Goal: Task Accomplishment & Management: Manage account settings

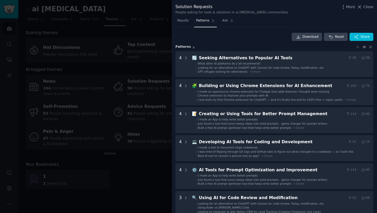
scroll to position [10, 0]
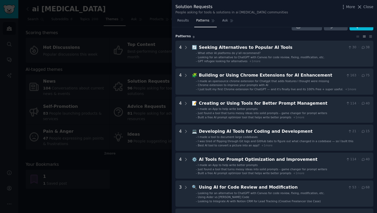
click at [367, 9] on div "More Close" at bounding box center [357, 7] width 33 height 7
click at [367, 8] on span "Close" at bounding box center [369, 7] width 10 height 6
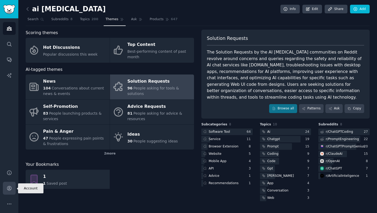
click at [12, 189] on link "Account" at bounding box center [9, 188] width 13 height 13
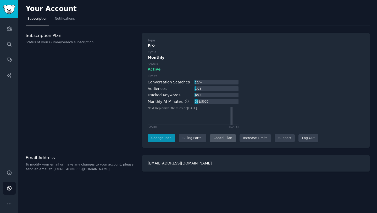
click at [225, 139] on div "Cancel Plan" at bounding box center [223, 138] width 26 height 8
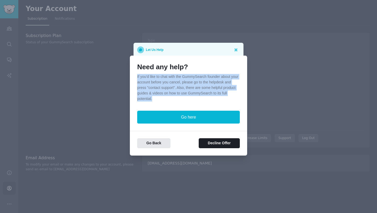
drag, startPoint x: 167, startPoint y: 96, endPoint x: 137, endPoint y: 76, distance: 36.3
click at [137, 76] on div "Need any help? If you'd like to chat with the GummySearch founder about your ac…" at bounding box center [188, 106] width 117 height 100
click at [177, 89] on p "If you'd like to chat with the GummySearch founder about your account before yo…" at bounding box center [188, 88] width 103 height 28
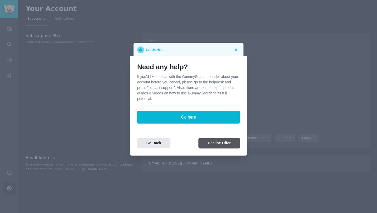
click at [212, 146] on button "Decline Offer" at bounding box center [219, 143] width 41 height 10
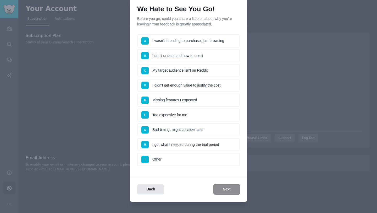
scroll to position [9, 0]
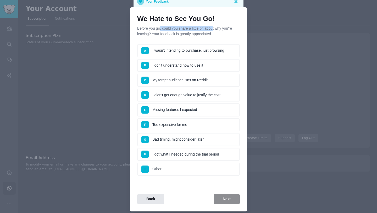
drag, startPoint x: 160, startPoint y: 27, endPoint x: 212, endPoint y: 30, distance: 52.8
click at [212, 30] on p "Before you go, could you share a little bit about why you're leaving? Your feed…" at bounding box center [188, 31] width 103 height 11
click at [210, 33] on p "Before you go, could you share a little bit about why you're leaving? Your feed…" at bounding box center [188, 31] width 103 height 11
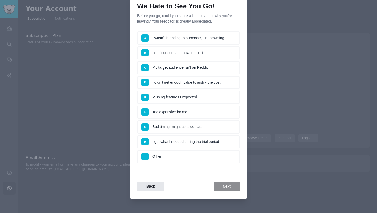
scroll to position [22, 0]
click at [187, 130] on li "G Bad timing, might consider later" at bounding box center [188, 126] width 103 height 13
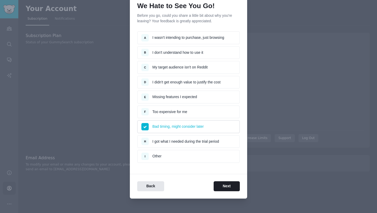
click at [193, 142] on li "H I got what I needed during the trial period" at bounding box center [188, 141] width 103 height 13
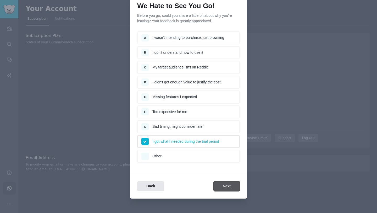
click at [227, 182] on button "Next" at bounding box center [227, 186] width 26 height 10
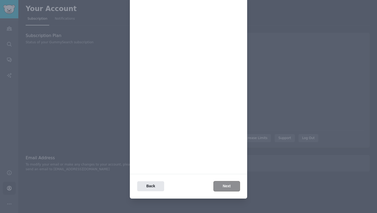
scroll to position [0, 0]
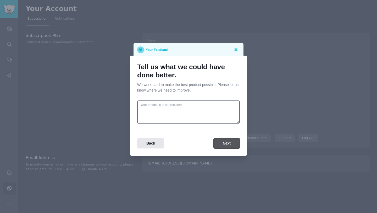
click at [225, 142] on button "Next" at bounding box center [227, 143] width 26 height 10
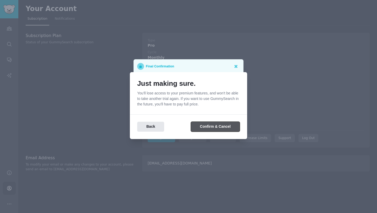
click at [219, 128] on button "Confirm & Cancel" at bounding box center [215, 127] width 49 height 10
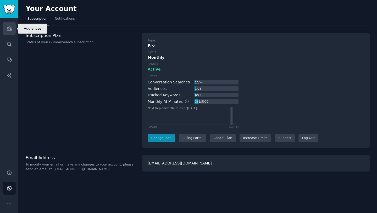
click at [5, 26] on link "Audiences" at bounding box center [9, 28] width 13 height 13
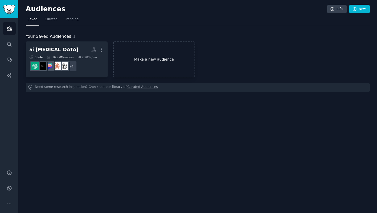
click at [180, 59] on link "Make a new audience" at bounding box center [154, 59] width 82 height 36
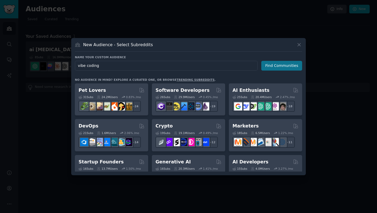
type input "vibe coding"
click at [277, 63] on button "Find Communities" at bounding box center [281, 66] width 41 height 10
